Goal: Information Seeking & Learning: Learn about a topic

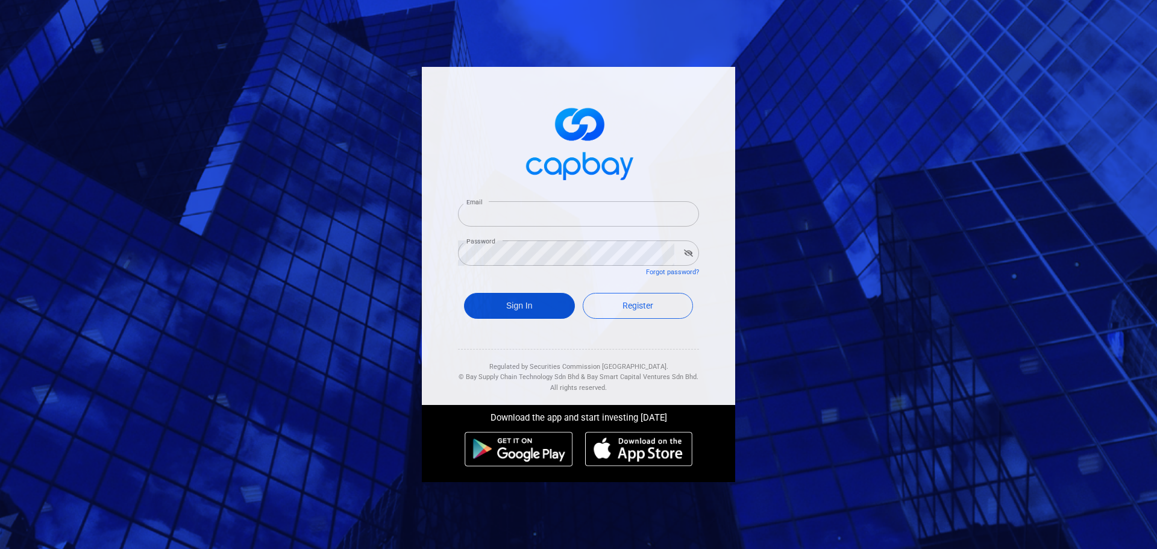
type input "[EMAIL_ADDRESS][DOMAIN_NAME]"
click at [521, 308] on button "Sign In" at bounding box center [519, 306] width 111 height 26
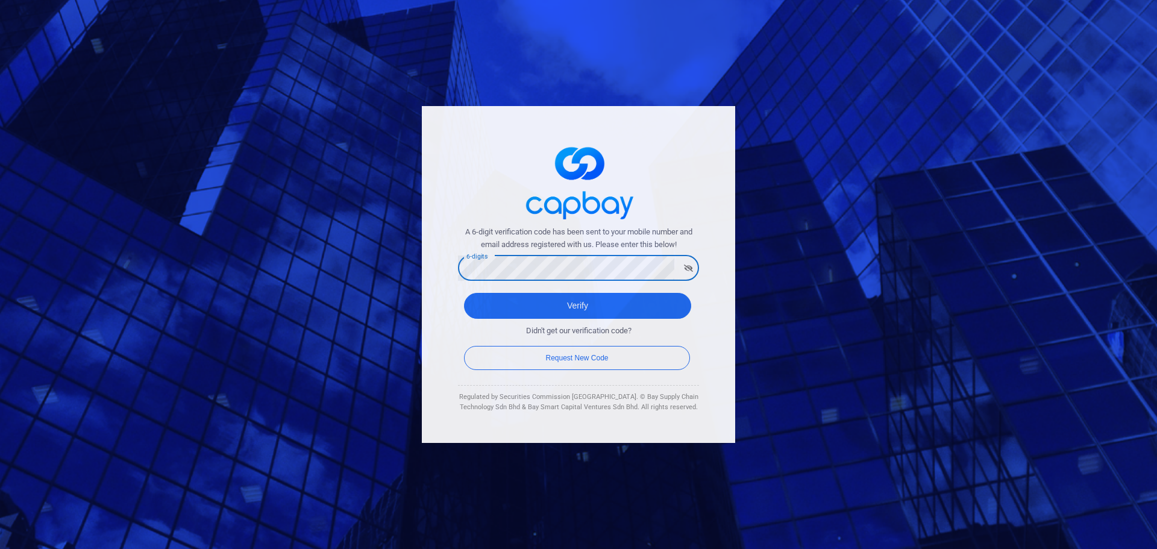
click at [464, 293] on button "Verify" at bounding box center [577, 306] width 227 height 26
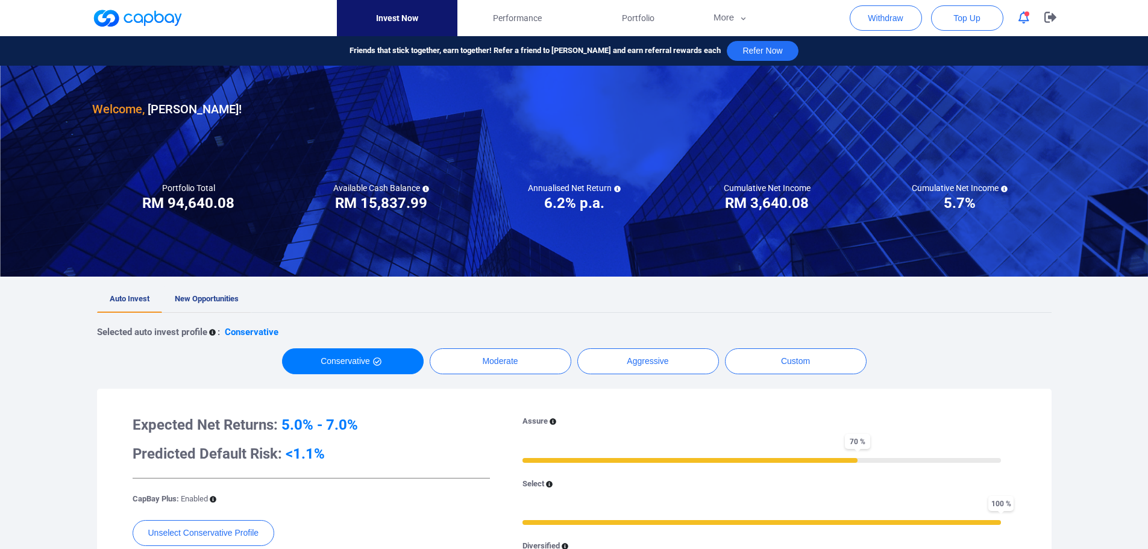
click at [204, 297] on span "New Opportunities" at bounding box center [207, 298] width 64 height 9
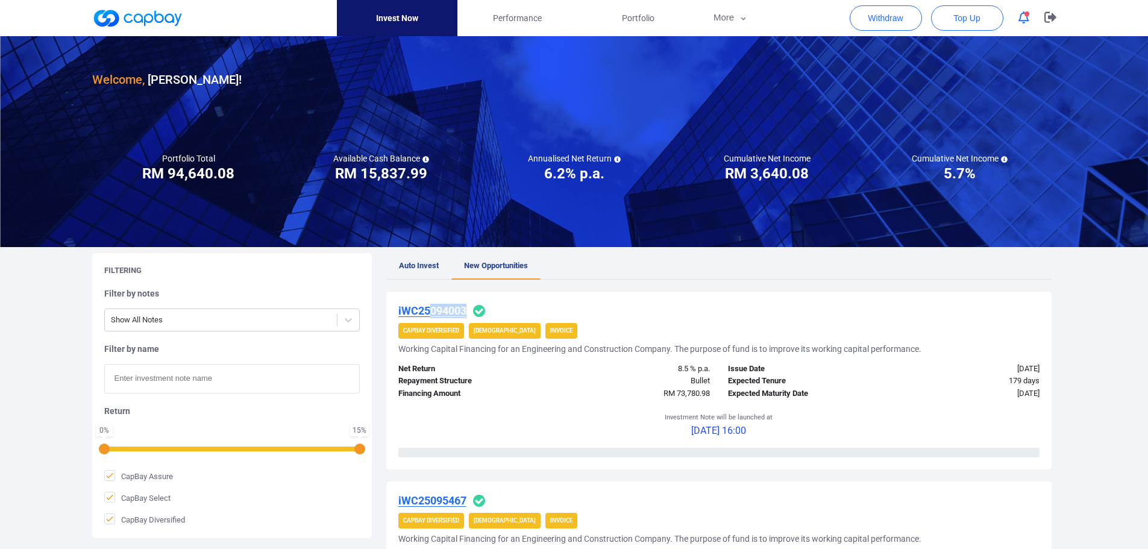
drag, startPoint x: 430, startPoint y: 312, endPoint x: 621, endPoint y: 310, distance: 191.6
click at [621, 310] on div "iWC25094003" at bounding box center [718, 311] width 641 height 14
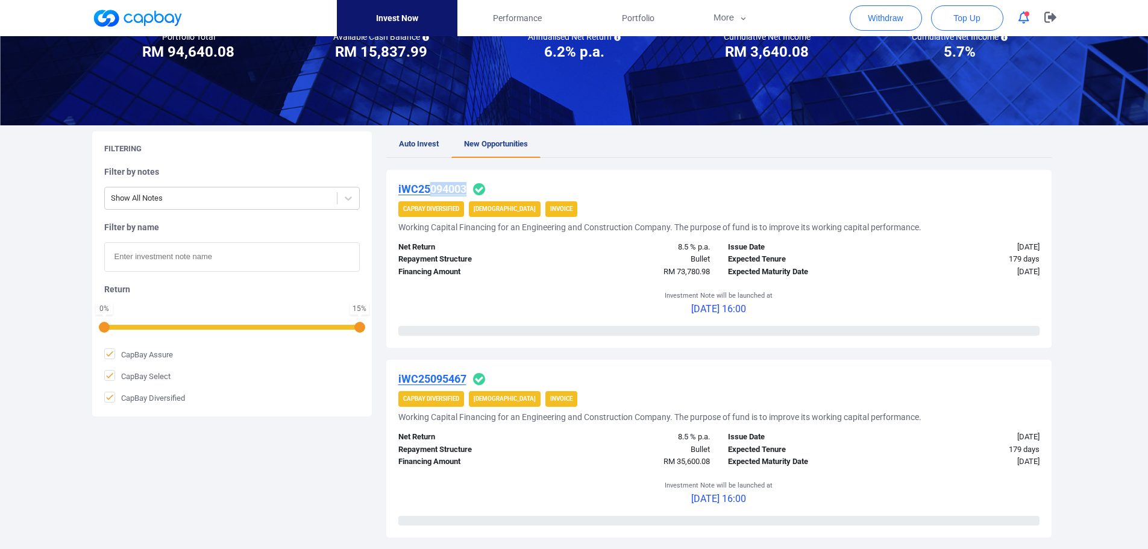
scroll to position [121, 0]
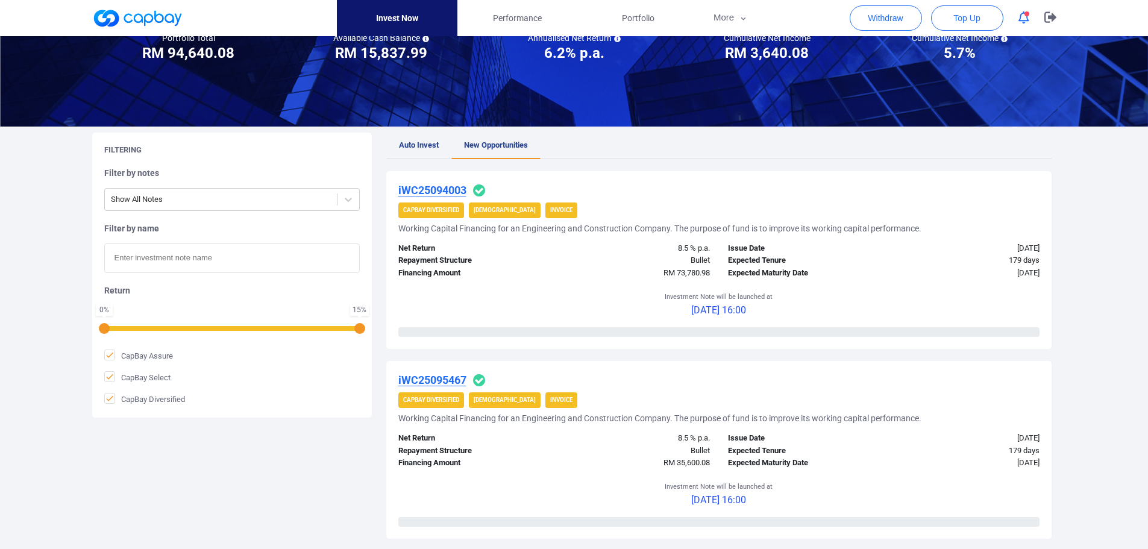
click at [423, 191] on u "iWC25094003" at bounding box center [432, 190] width 68 height 13
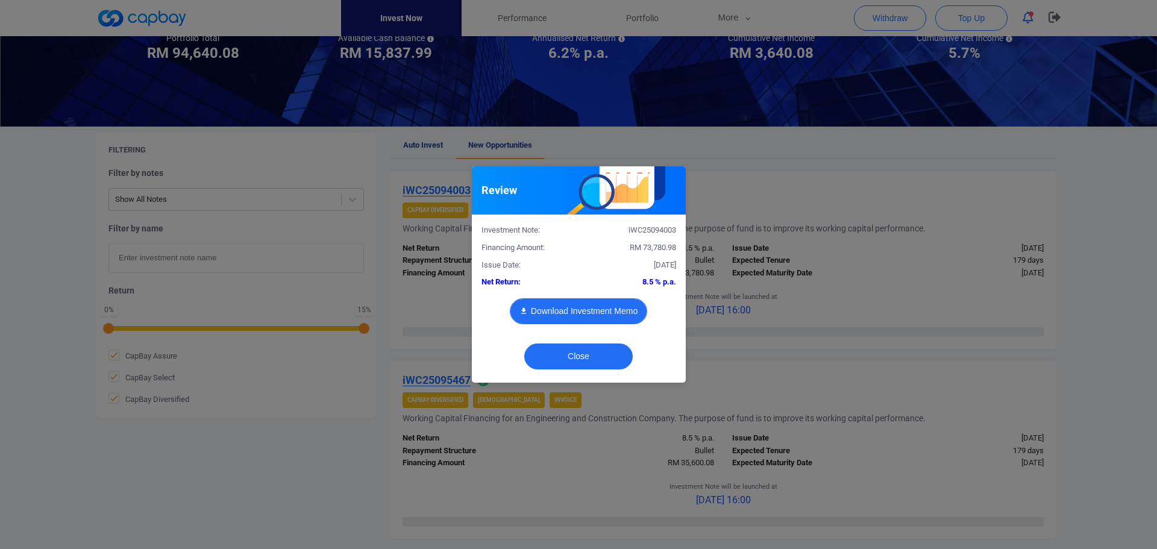
click at [566, 316] on button "Download Investment Memo" at bounding box center [578, 311] width 137 height 26
click at [781, 183] on div "Review Investment Note: iWC25094003 Financing Amount: RM 73,780.98 Issue Date: …" at bounding box center [578, 274] width 1157 height 549
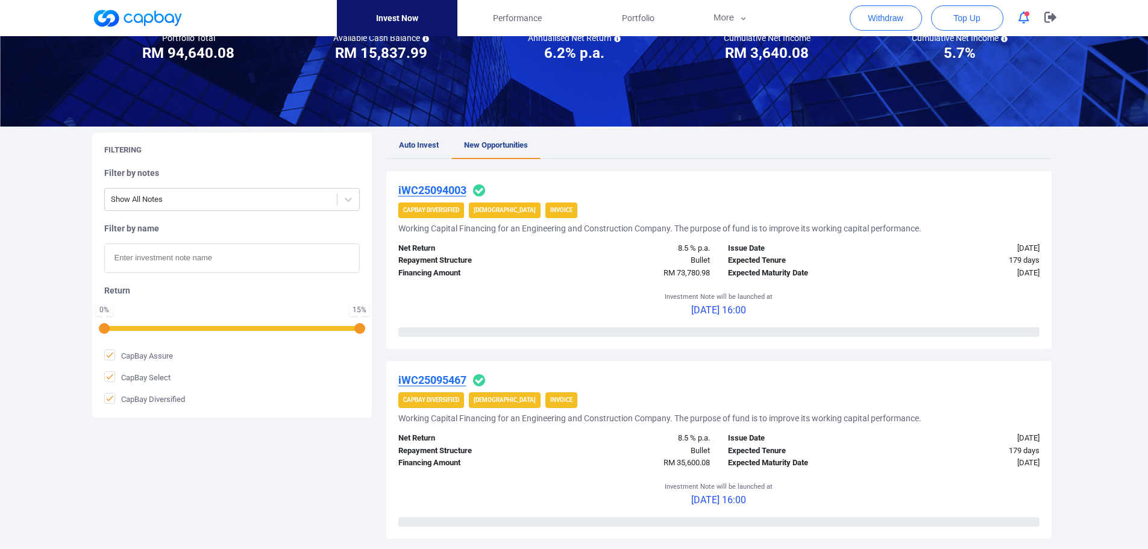
drag, startPoint x: 441, startPoint y: 187, endPoint x: 415, endPoint y: 287, distance: 103.3
click at [411, 291] on div "Investment Note will be launched at 12 Sep 2025 16:00" at bounding box center [718, 304] width 641 height 48
click at [434, 187] on u "iWC25094003" at bounding box center [432, 190] width 68 height 13
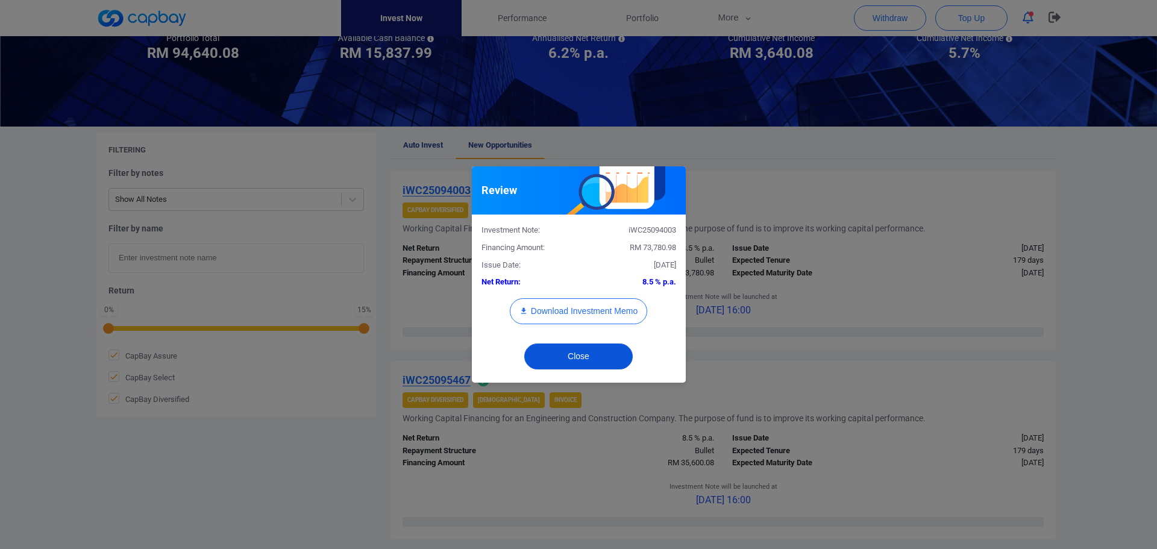
click at [612, 354] on button "Close" at bounding box center [578, 356] width 108 height 26
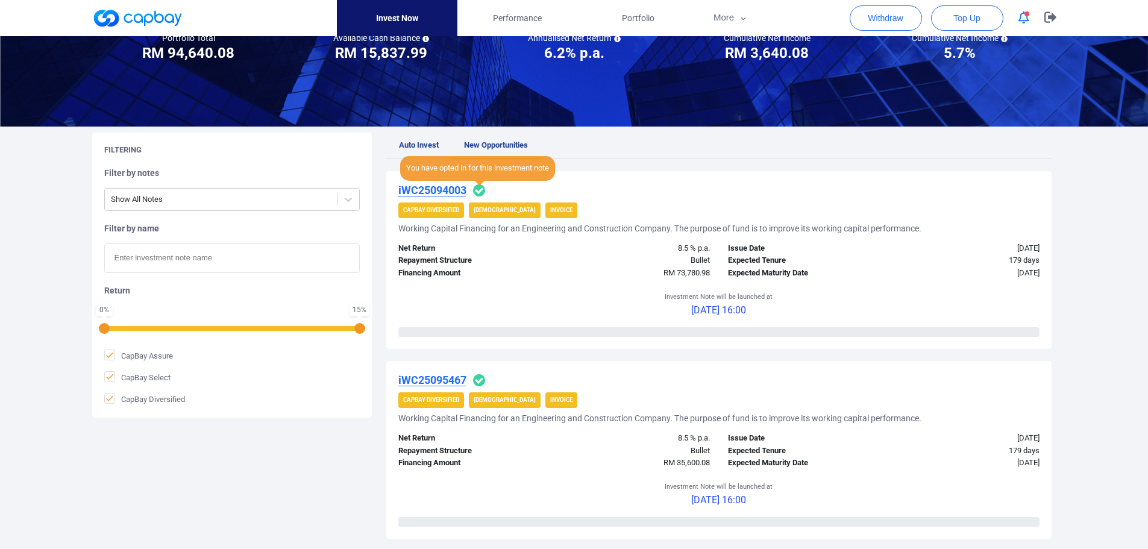
click at [483, 188] on icon at bounding box center [479, 190] width 12 height 12
click at [445, 381] on u "iWC25095467" at bounding box center [432, 380] width 68 height 13
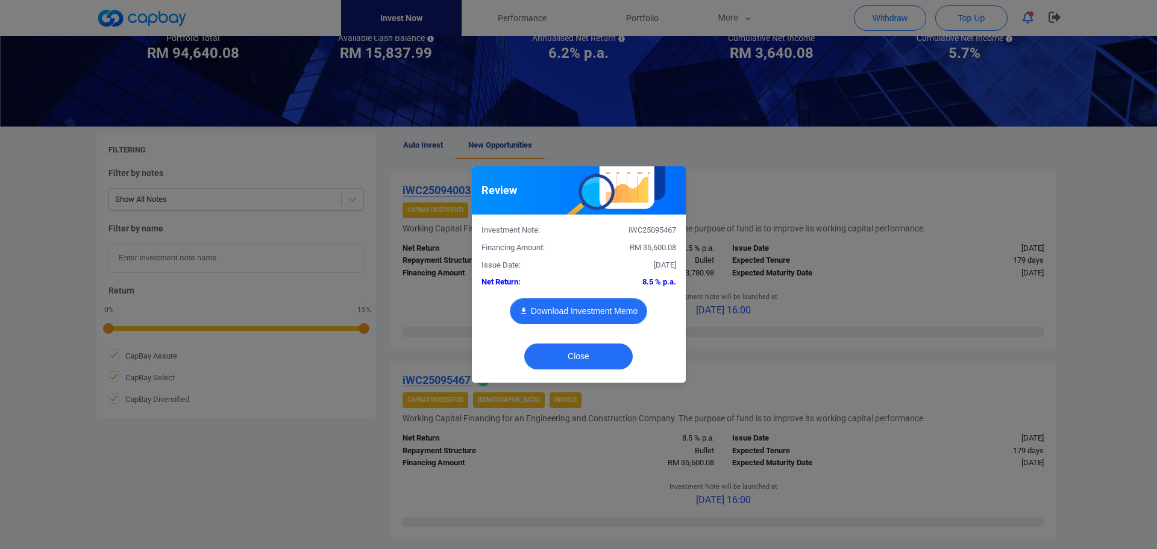
click at [584, 305] on button "Download Investment Memo" at bounding box center [578, 311] width 137 height 26
click at [859, 210] on div "Review Investment Note: iWC25095467 Financing Amount: RM 35,600.08 Issue Date: …" at bounding box center [578, 274] width 1157 height 549
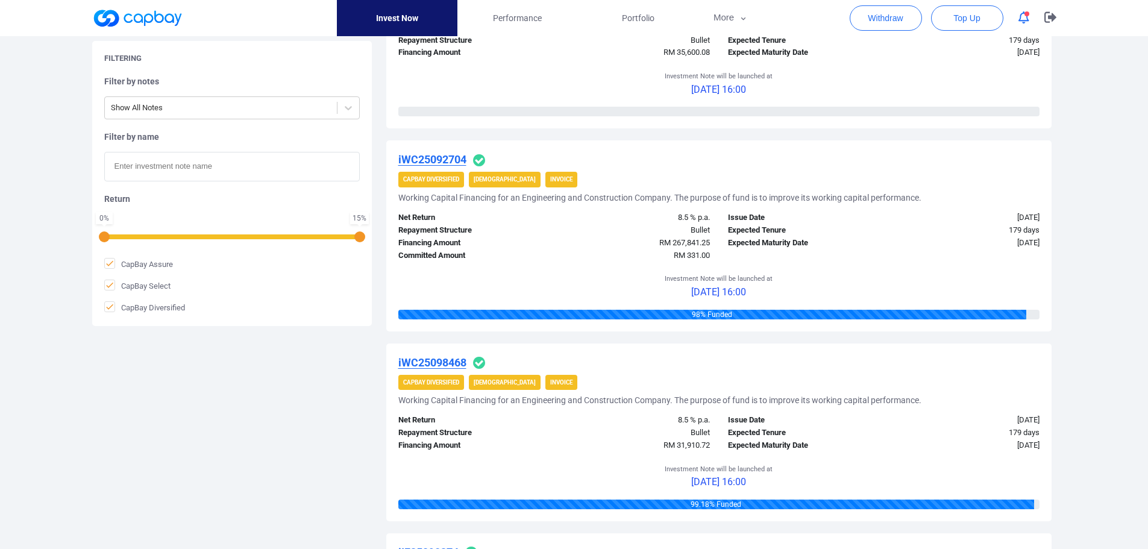
scroll to position [603, 0]
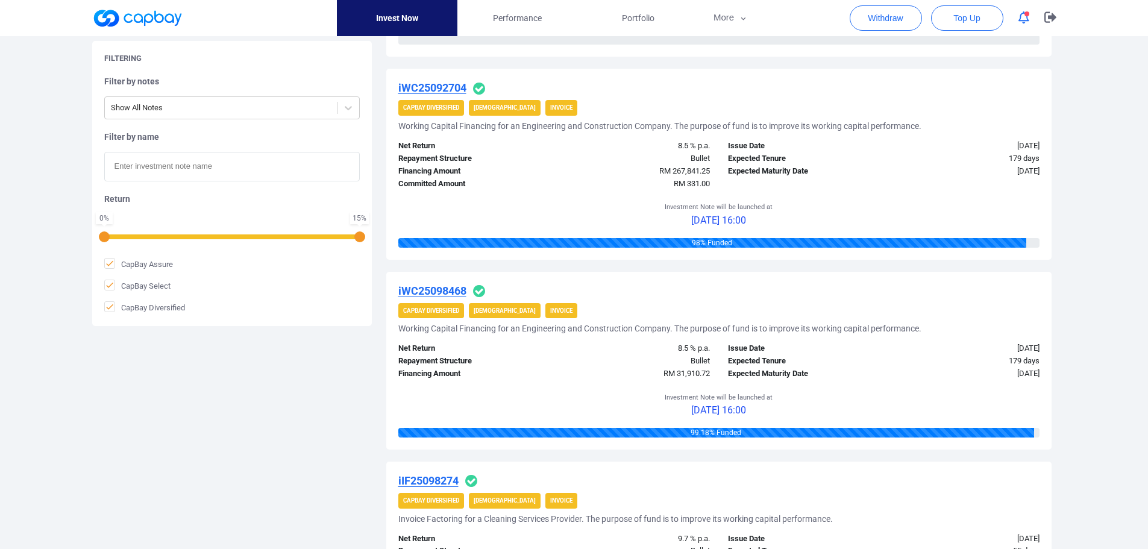
click at [430, 83] on u "iWC25092704" at bounding box center [432, 87] width 68 height 13
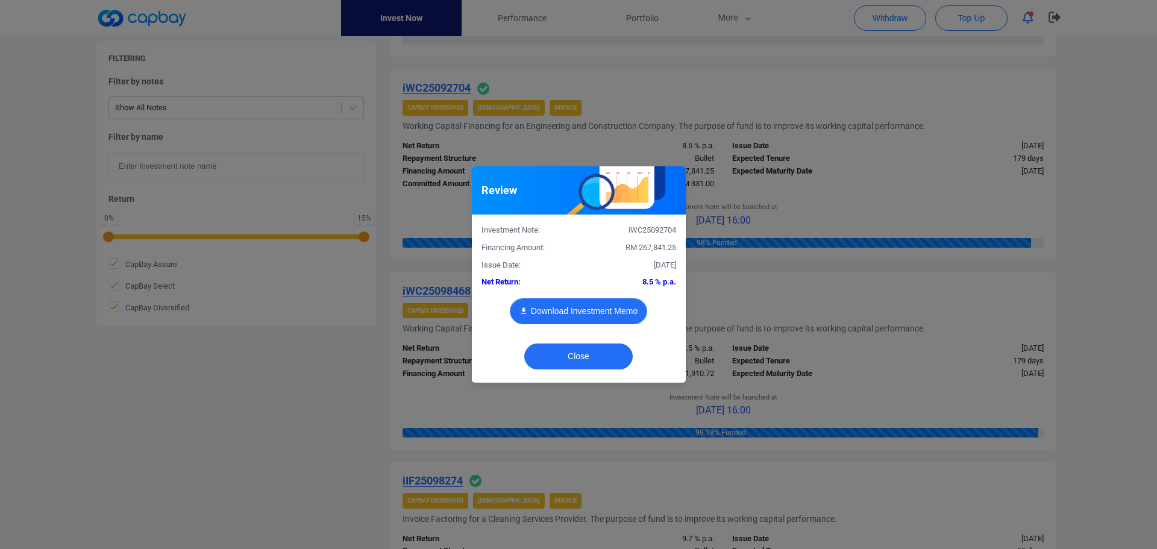
click at [586, 313] on button "Download Investment Memo" at bounding box center [578, 311] width 137 height 26
click at [586, 358] on button "Close" at bounding box center [578, 356] width 108 height 26
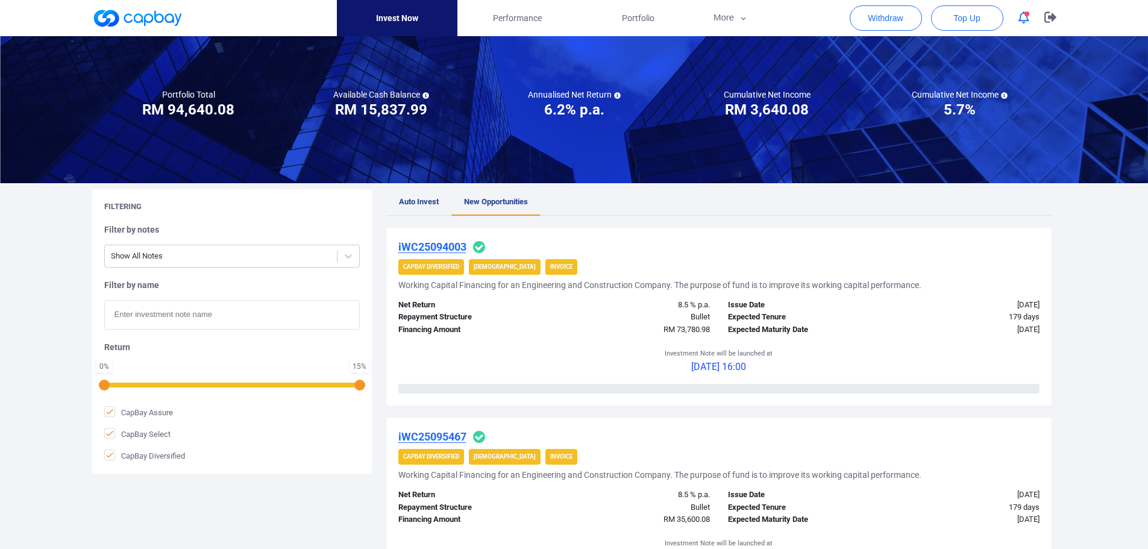
scroll to position [60, 0]
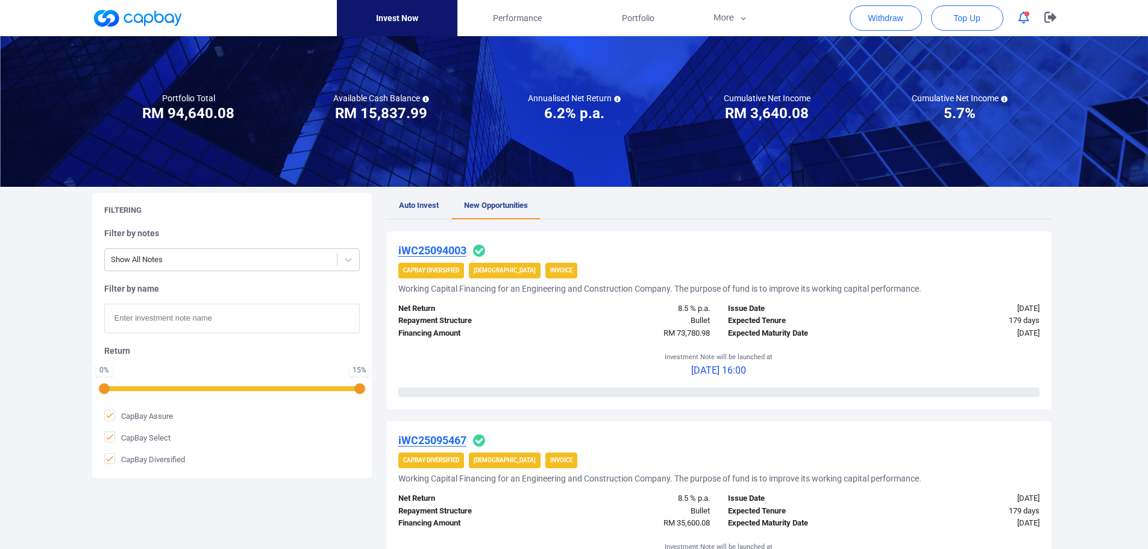
click at [1022, 22] on icon "button" at bounding box center [1023, 17] width 11 height 13
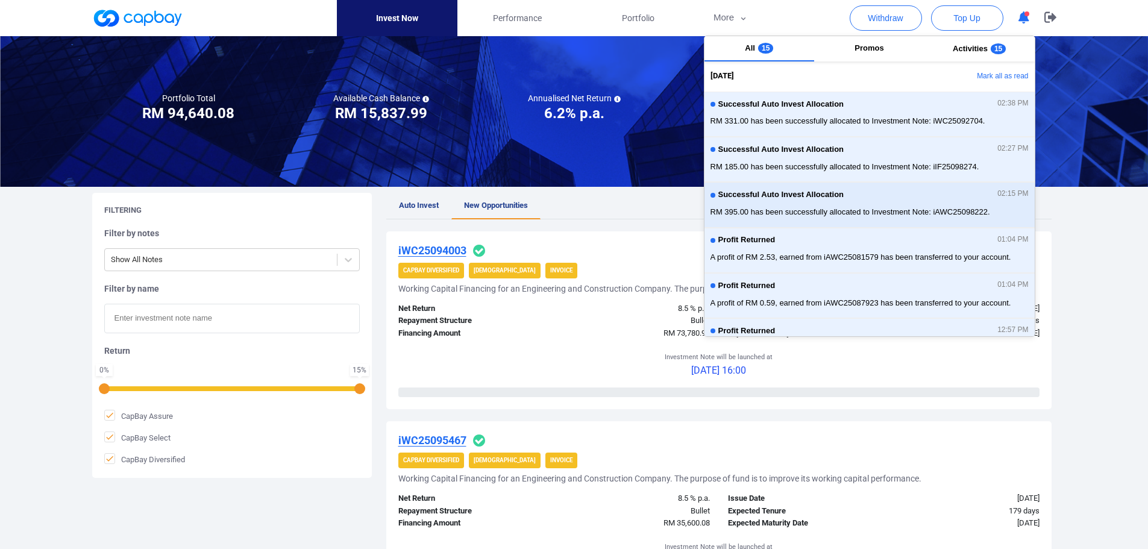
click at [786, 211] on span "RM 395.00 has been successfully allocated to Investment Note: iAWC25098222." at bounding box center [869, 212] width 318 height 12
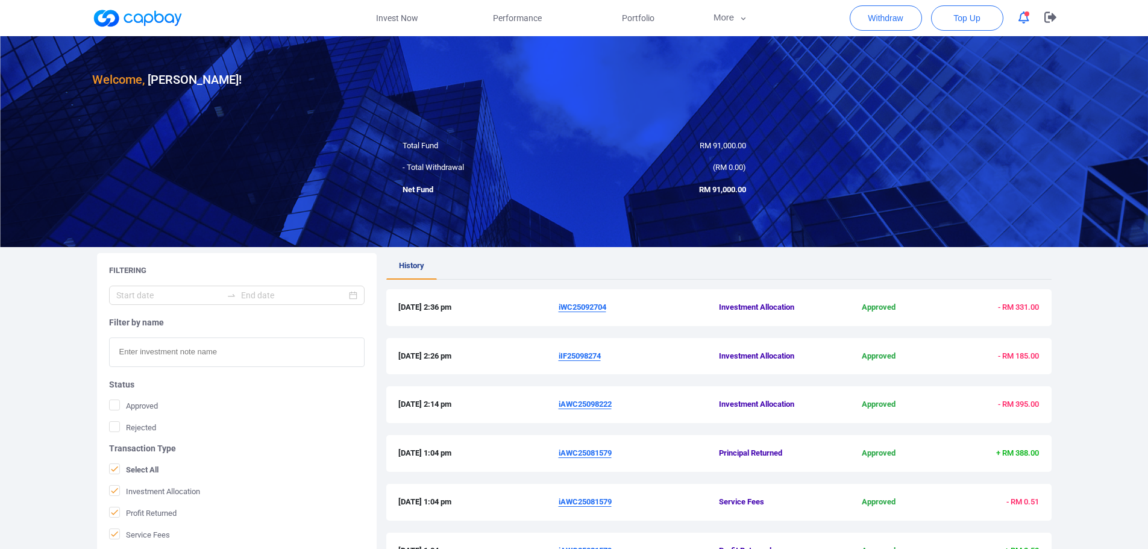
click at [587, 269] on ul "History" at bounding box center [718, 266] width 665 height 27
click at [412, 19] on link "Invest Now" at bounding box center [397, 18] width 121 height 36
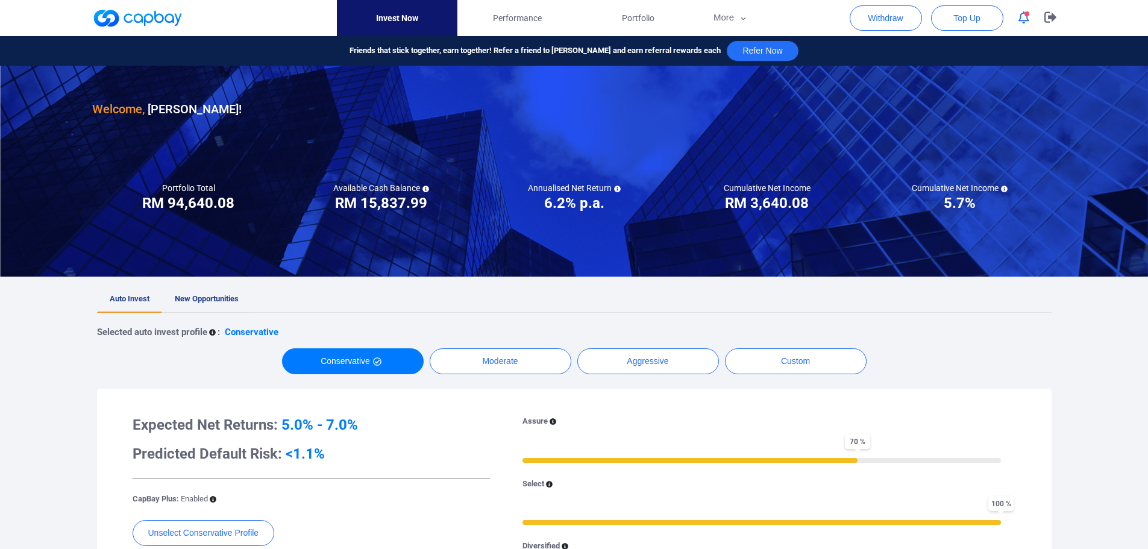
click at [216, 301] on span "New Opportunities" at bounding box center [207, 298] width 64 height 9
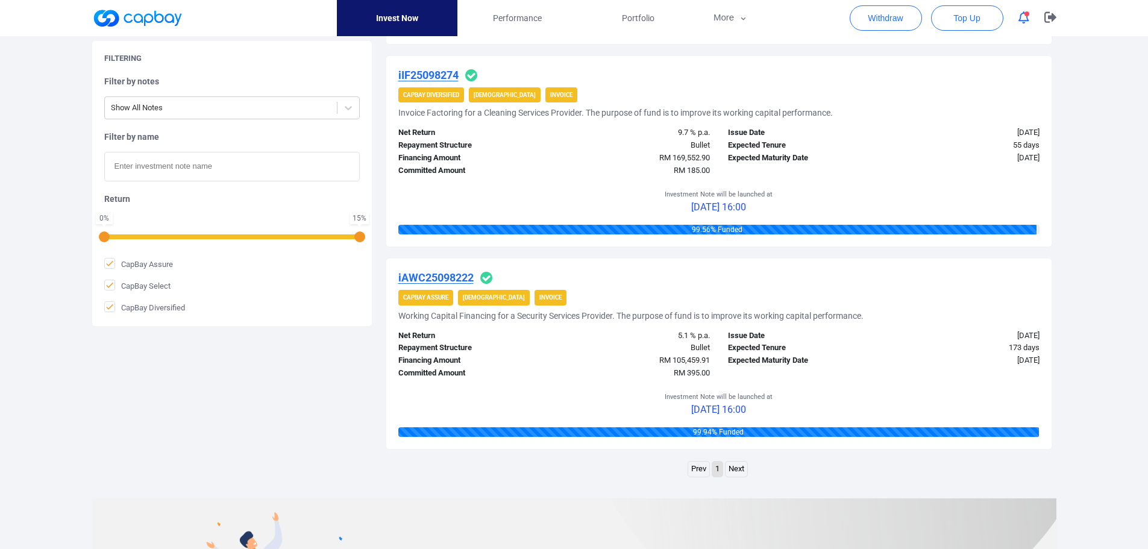
scroll to position [1024, 0]
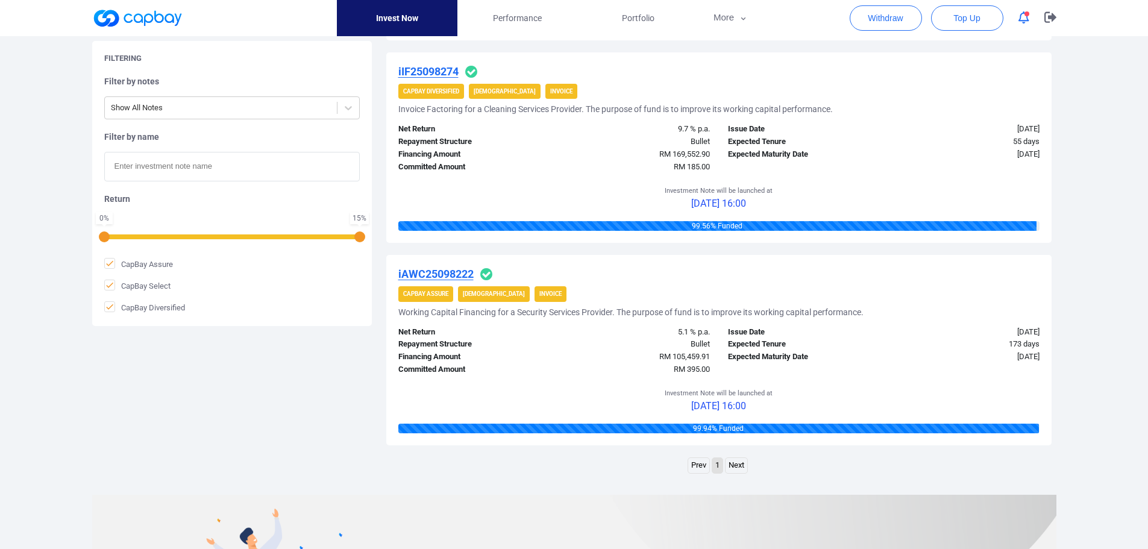
click at [437, 274] on u "iAWC25098222" at bounding box center [435, 274] width 75 height 13
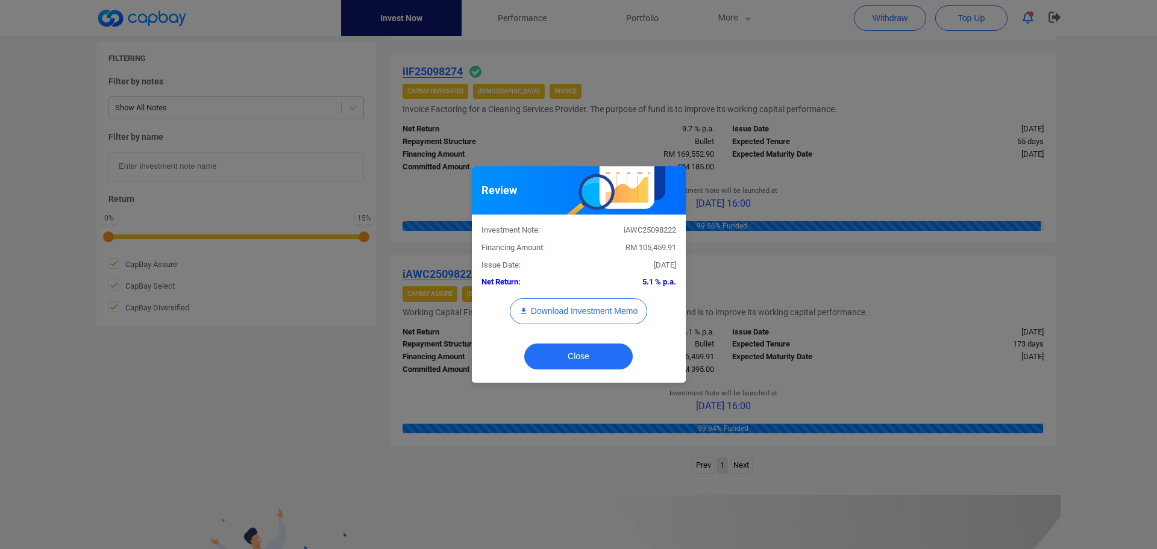
click at [917, 346] on div "Review Investment Note: iAWC25098222 Financing Amount: RM 105,459.91 Issue Date…" at bounding box center [578, 274] width 1157 height 549
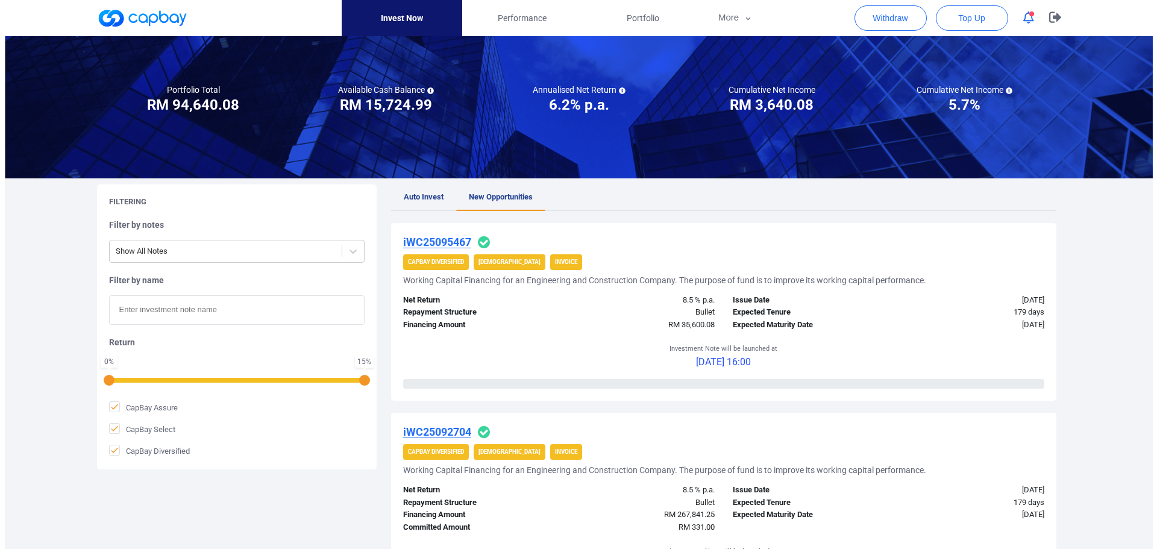
scroll to position [0, 0]
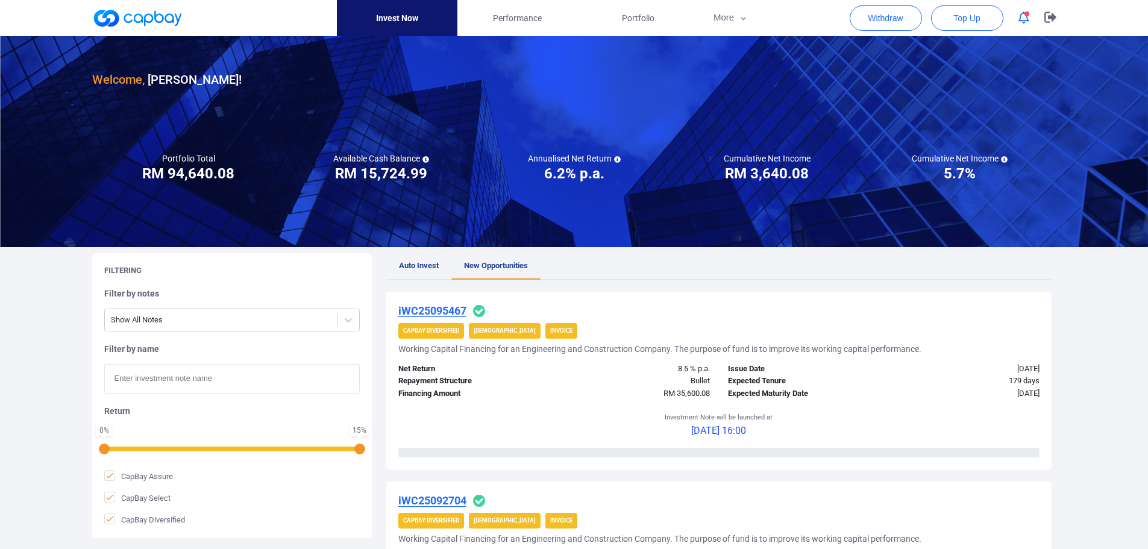
click at [1027, 23] on icon "button" at bounding box center [1023, 17] width 11 height 13
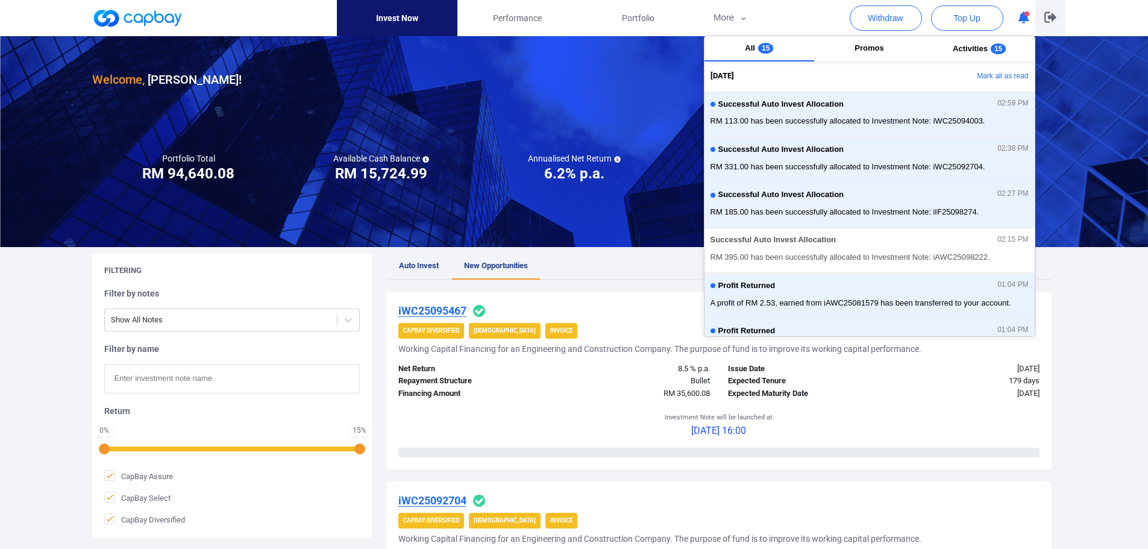
click at [1047, 15] on icon "button" at bounding box center [1050, 16] width 12 height 11
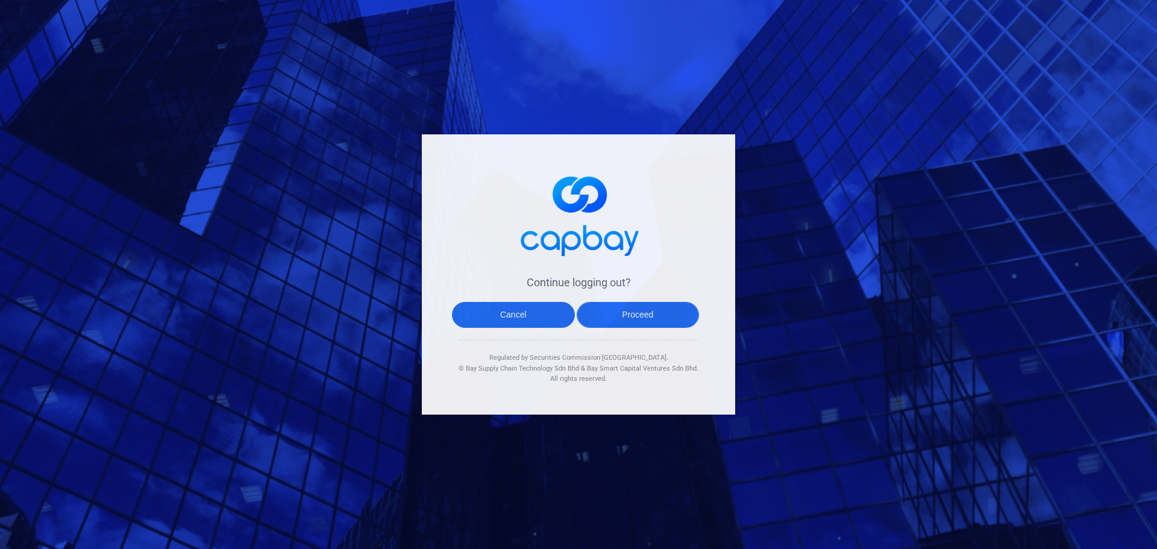
click at [627, 316] on button "Proceed" at bounding box center [638, 315] width 123 height 26
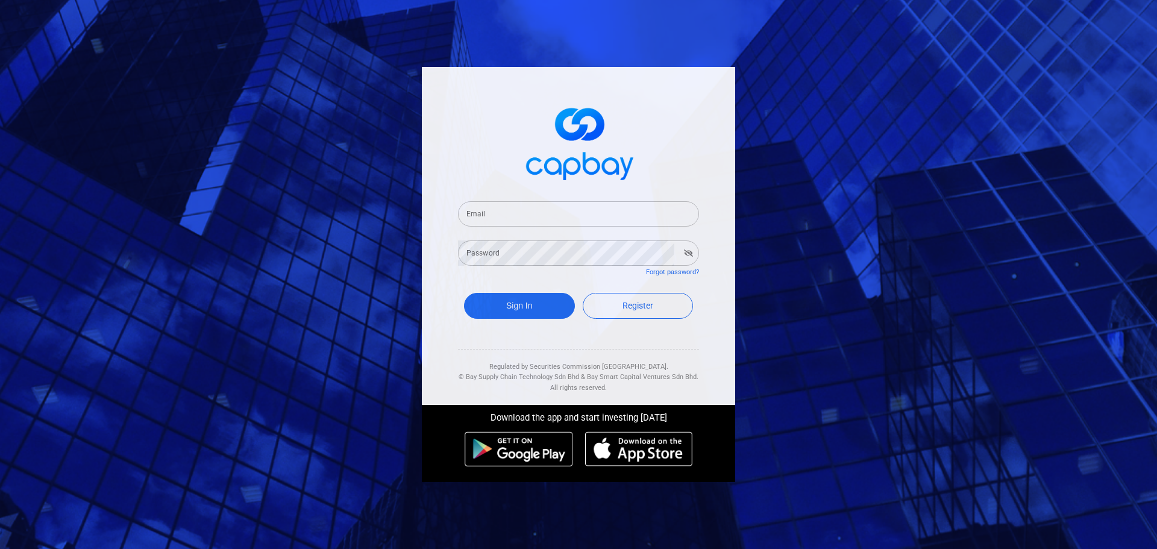
type input "[EMAIL_ADDRESS][DOMAIN_NAME]"
